Goal: Navigation & Orientation: Find specific page/section

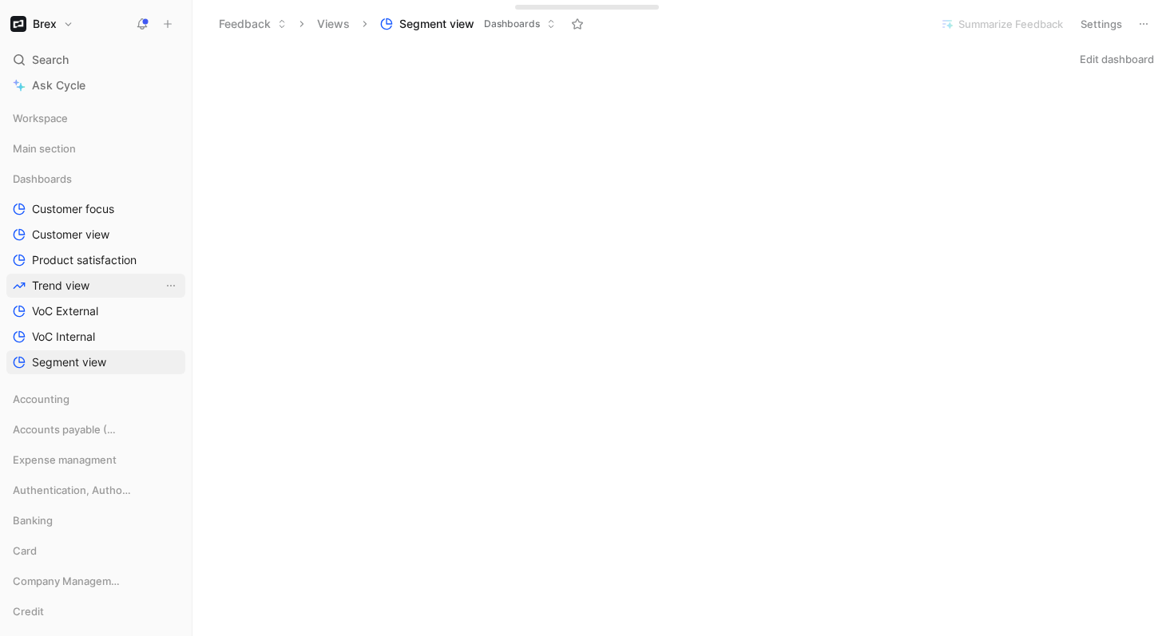
click at [78, 287] on span "Trend view" at bounding box center [61, 286] width 58 height 16
click at [85, 280] on span "Trend view" at bounding box center [61, 286] width 58 height 16
